Goal: Transaction & Acquisition: Purchase product/service

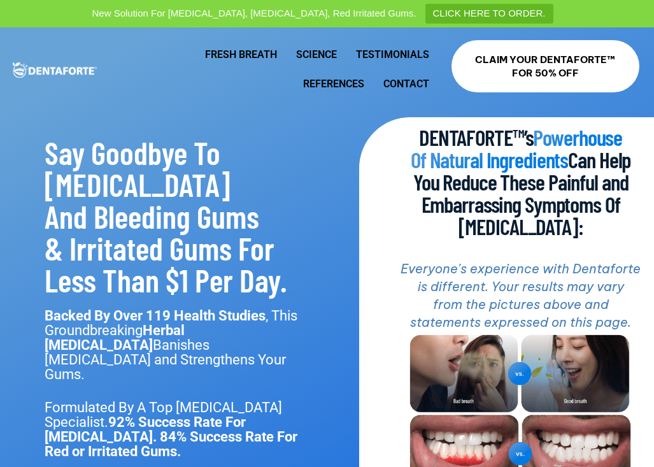
click at [257, 57] on link "Fresh Breath" at bounding box center [240, 54] width 91 height 29
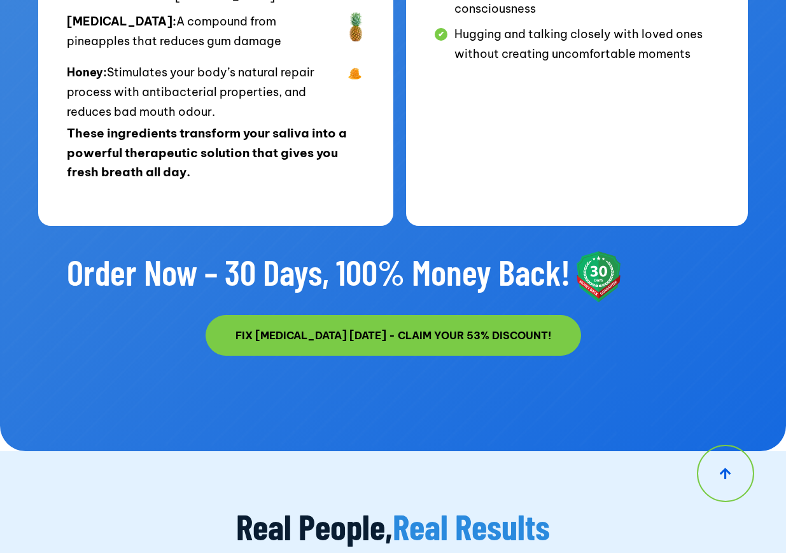
scroll to position [8266, 0]
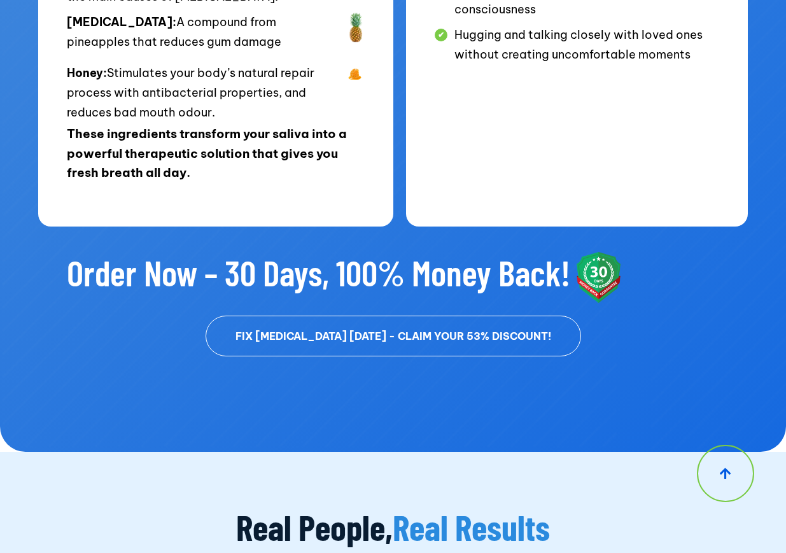
click at [464, 331] on span "FIX BAD BREATH TODAY - CLAIM YOUR 53% DISCOUNT!" at bounding box center [394, 336] width 316 height 10
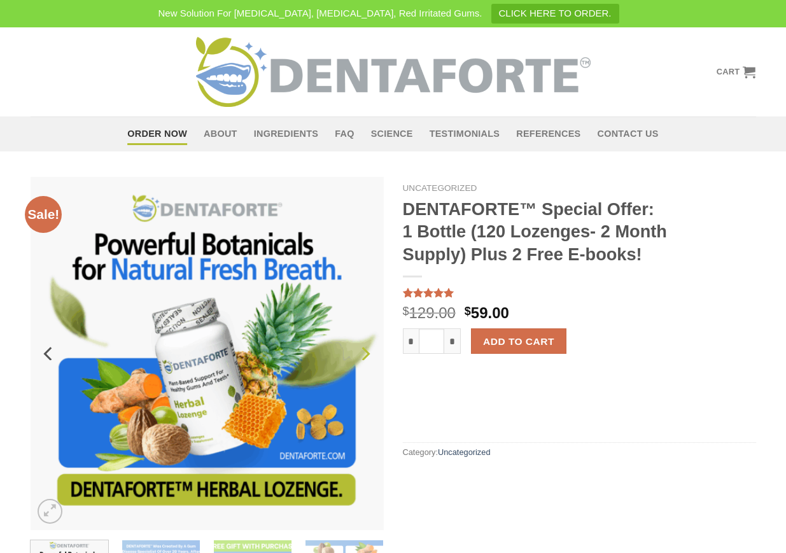
click at [364, 358] on icon "Next" at bounding box center [364, 354] width 23 height 23
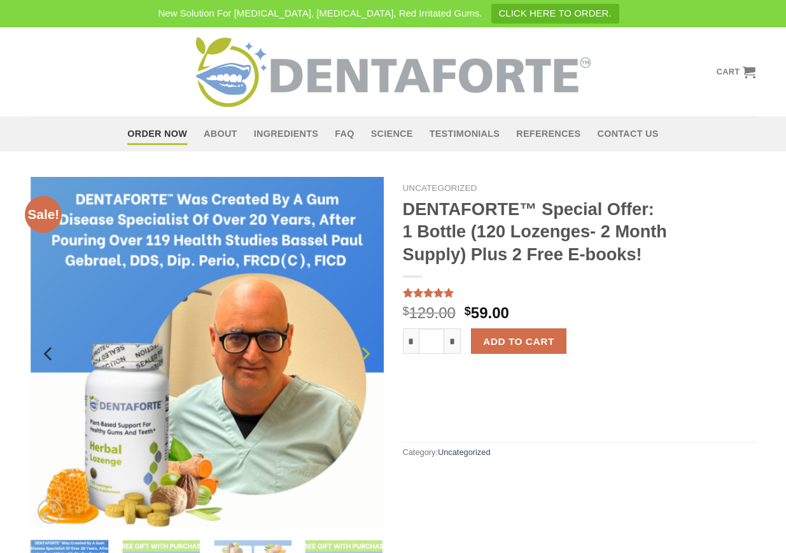
click at [364, 358] on icon "Next" at bounding box center [364, 354] width 23 height 23
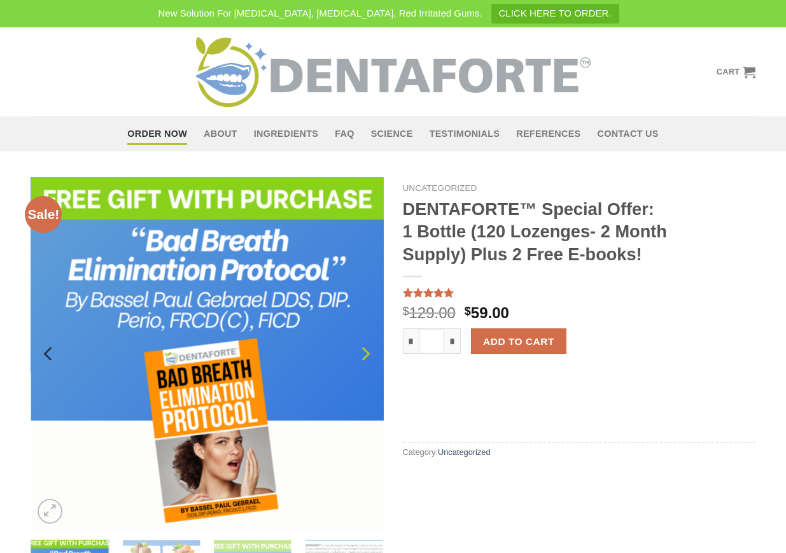
click at [364, 358] on icon "Next" at bounding box center [364, 354] width 23 height 23
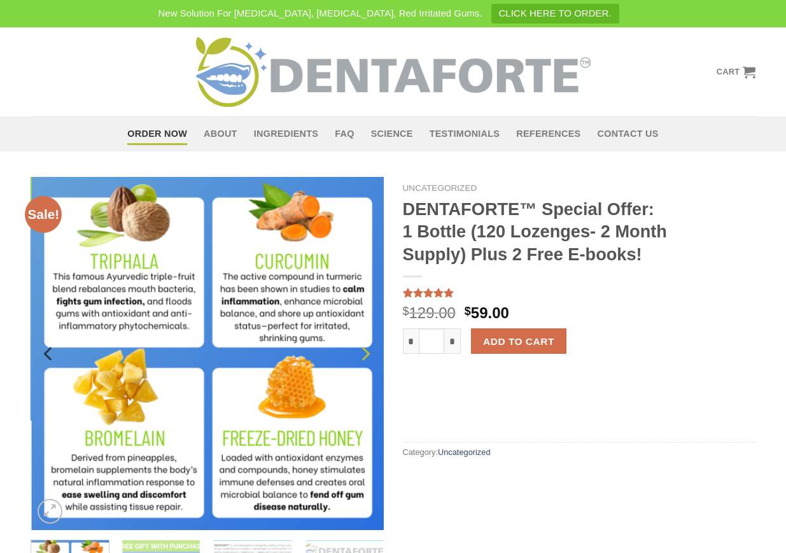
click at [364, 358] on icon "Next" at bounding box center [364, 354] width 23 height 23
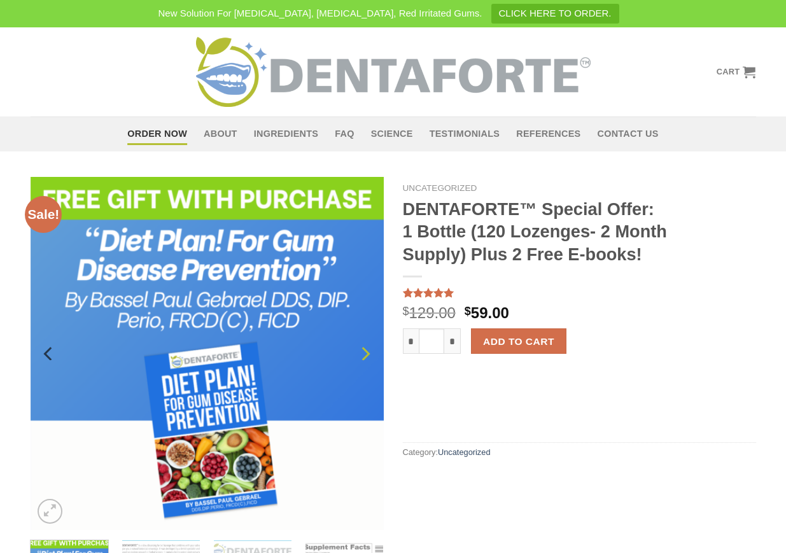
click at [364, 358] on icon "Next" at bounding box center [364, 354] width 23 height 23
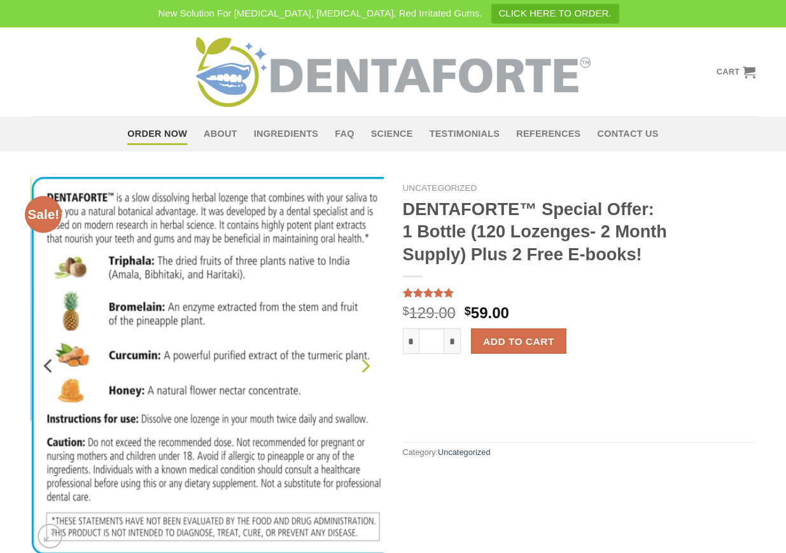
click at [364, 358] on icon "Next" at bounding box center [364, 366] width 23 height 23
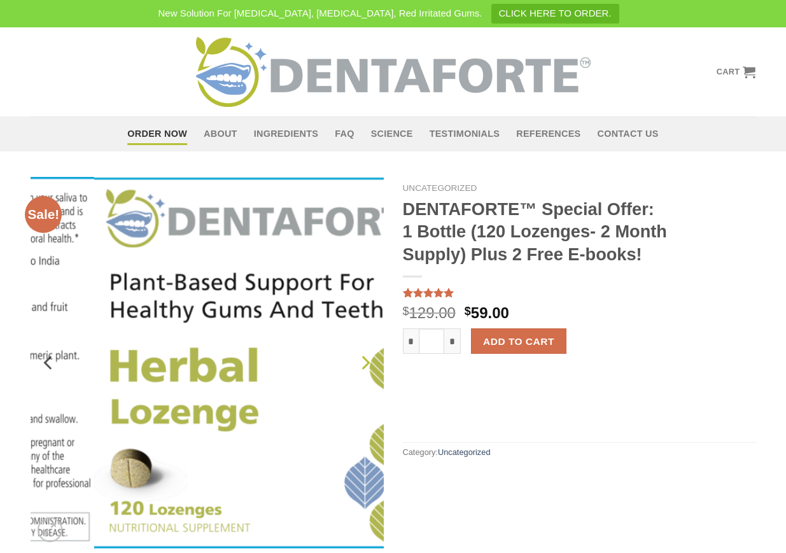
click at [364, 358] on icon "Next" at bounding box center [366, 363] width 8 height 14
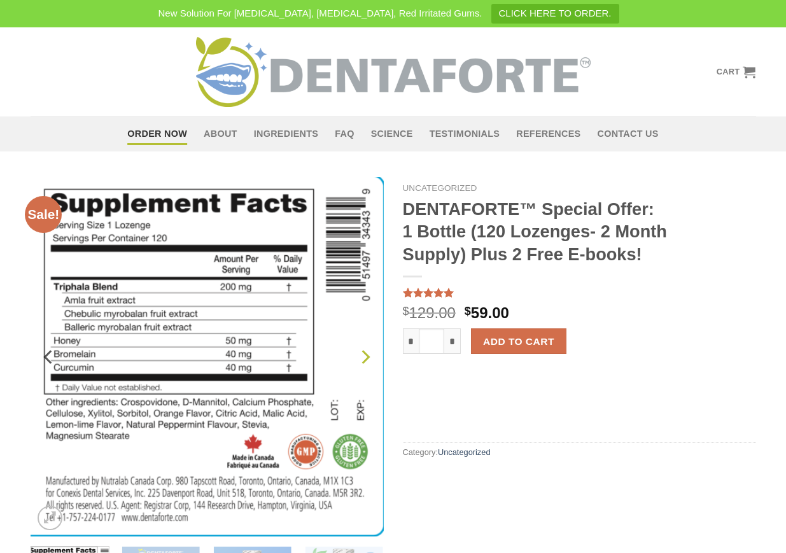
click at [364, 358] on icon "Next" at bounding box center [364, 357] width 23 height 23
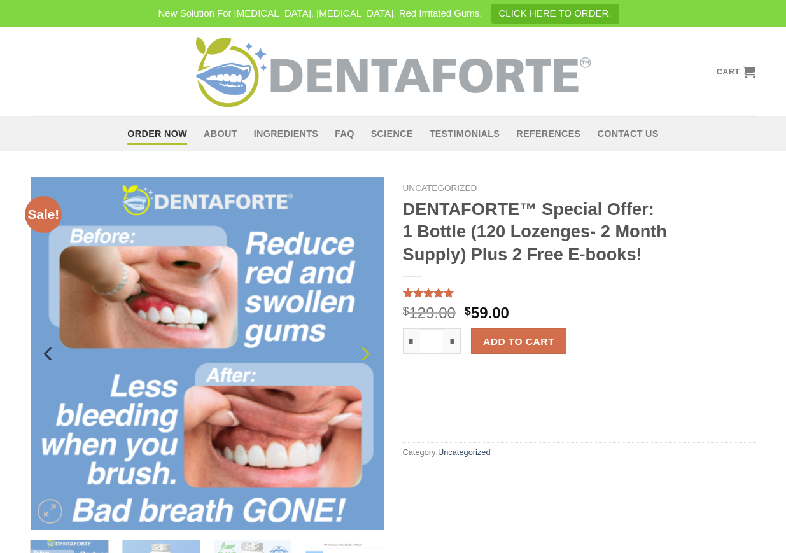
click at [364, 358] on icon "Next" at bounding box center [364, 354] width 23 height 23
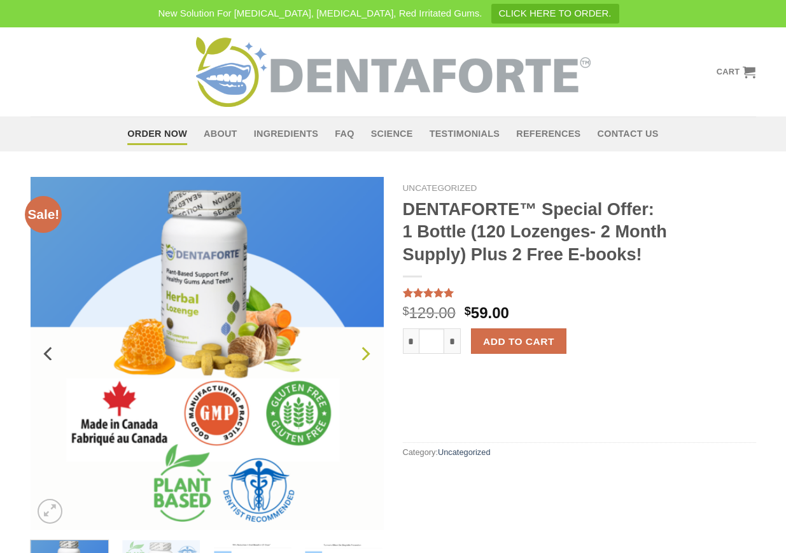
click at [364, 358] on icon "Next" at bounding box center [364, 354] width 23 height 23
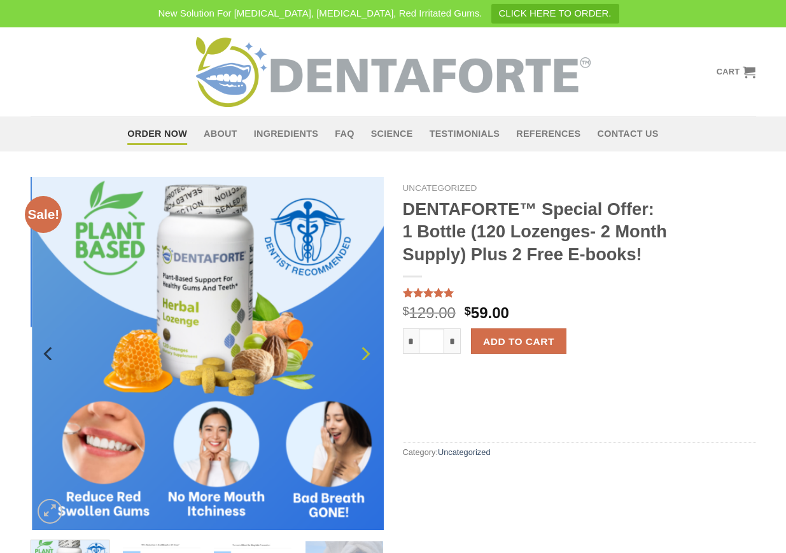
click at [364, 358] on icon "Next" at bounding box center [364, 354] width 23 height 23
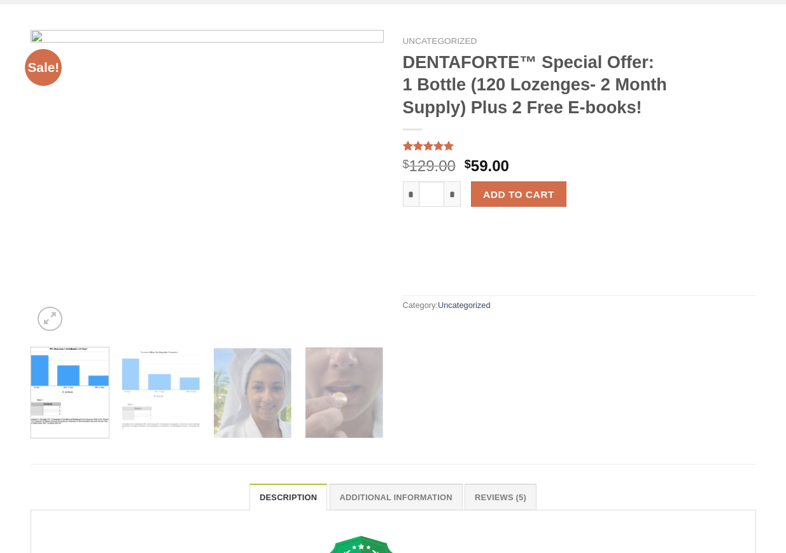
scroll to position [150, 0]
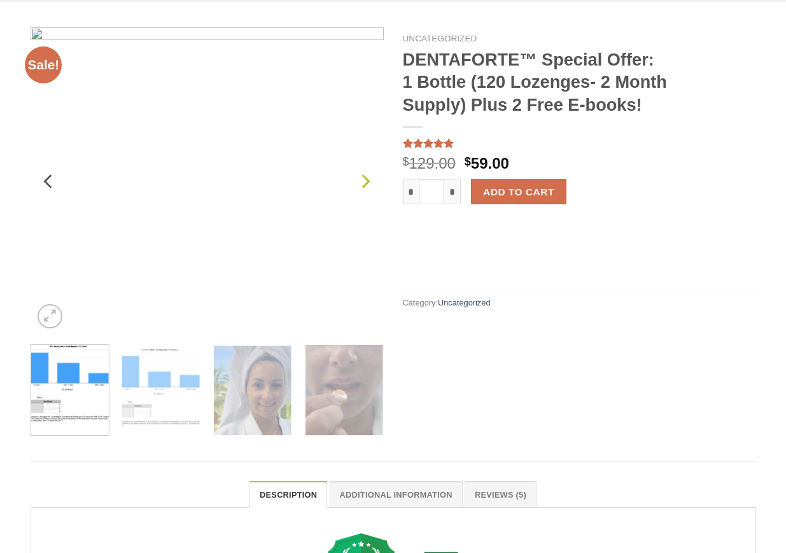
click at [365, 180] on icon "Next" at bounding box center [364, 181] width 23 height 23
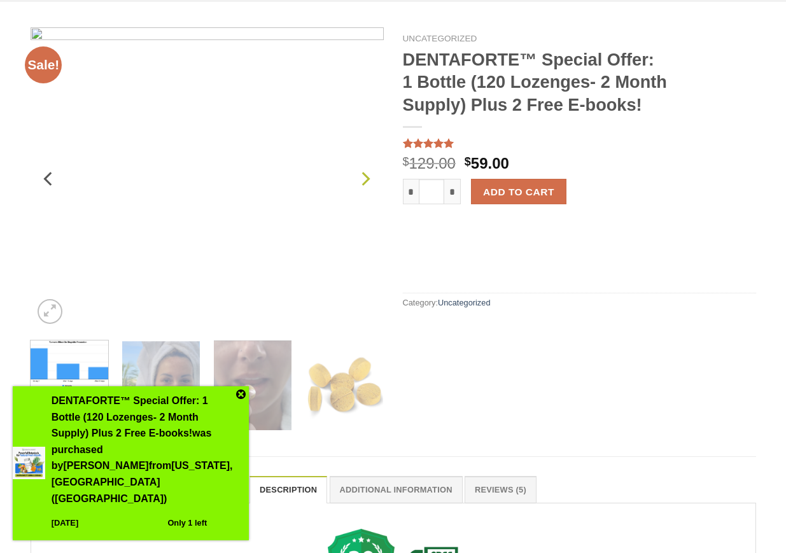
click at [365, 180] on icon "Next" at bounding box center [364, 178] width 23 height 23
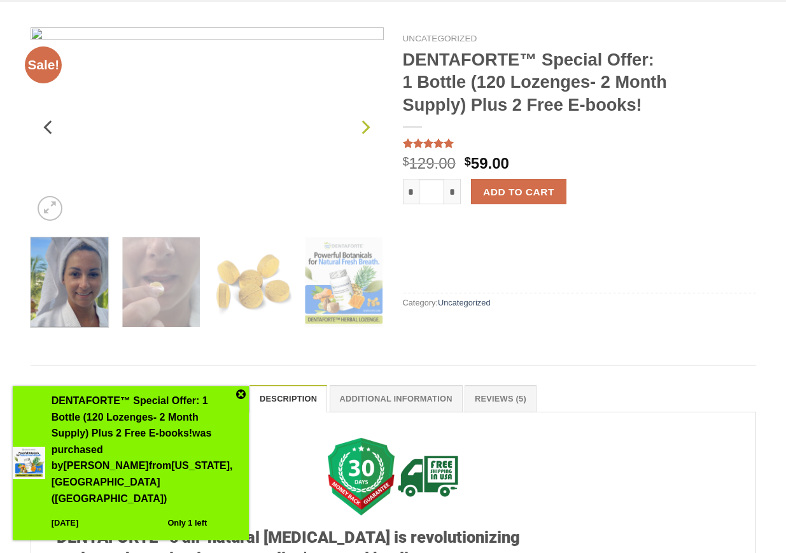
click at [365, 180] on img at bounding box center [207, 126] width 353 height 199
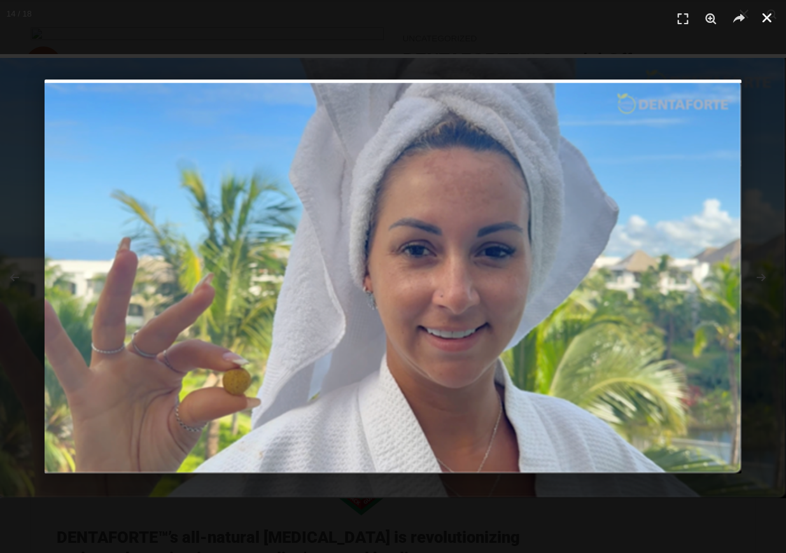
click at [768, 16] on icon "Close (Esc)" at bounding box center [767, 17] width 13 height 13
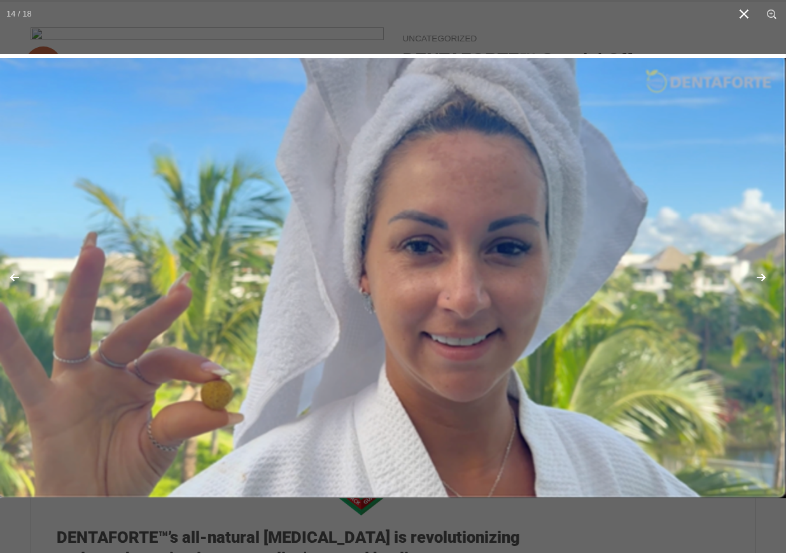
click at [746, 16] on button "Close (Esc)" at bounding box center [744, 14] width 28 height 28
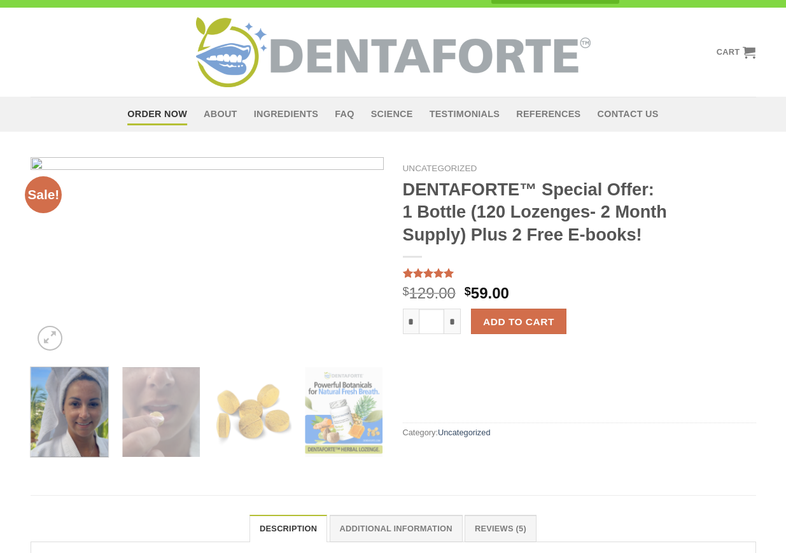
scroll to position [19, 0]
